Goal: Task Accomplishment & Management: Use online tool/utility

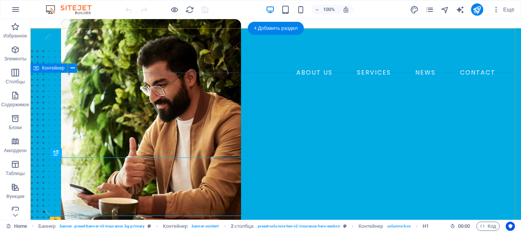
scroll to position [38, 0]
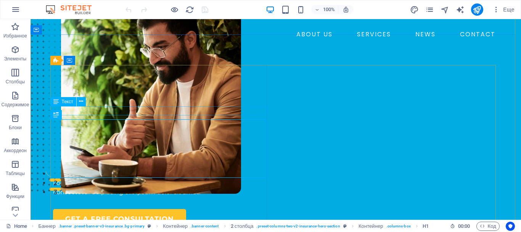
click at [120, 106] on div "SOURCING AND PROCUREMENT COMPANY" at bounding box center [161, 101] width 217 height 9
click at [119, 106] on div "SOURCING AND PROCUREMENT COMPANY" at bounding box center [161, 101] width 217 height 9
click at [119, 110] on div "Перетащите сюда, чтобы заменить текущее содержимое. Нажмите Ctrl, если хотите с…" at bounding box center [276, 119] width 491 height 200
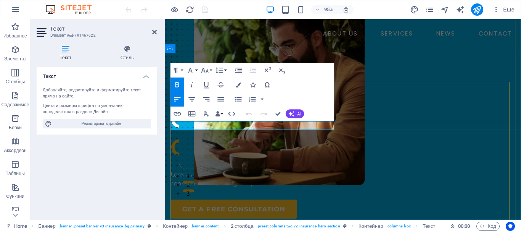
drag, startPoint x: 230, startPoint y: 130, endPoint x: 197, endPoint y: 129, distance: 33.2
click at [197, 105] on strong "SOURCING AND PROCUREMENT COMPANY" at bounding box center [239, 101] width 136 height 7
click at [196, 105] on strong "SOURCING AND PROCUREMENT COMPANY" at bounding box center [239, 101] width 136 height 7
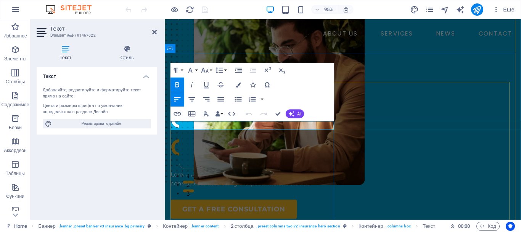
copy strong "SOURCING AND PROCUREMENT COMPANY"
click at [267, 169] on div "Global Flow One Solution" at bounding box center [259, 139] width 176 height 59
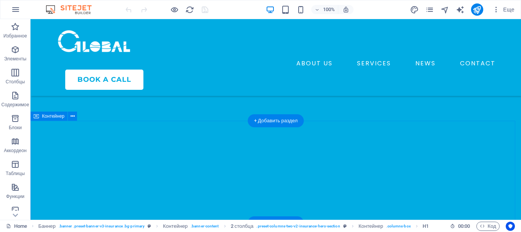
scroll to position [153, 0]
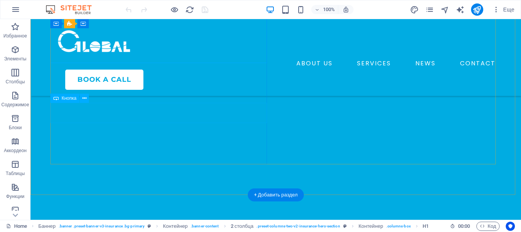
click at [113, 82] on div "Get a free consultation" at bounding box center [161, 72] width 217 height 20
